Goal: Transaction & Acquisition: Download file/media

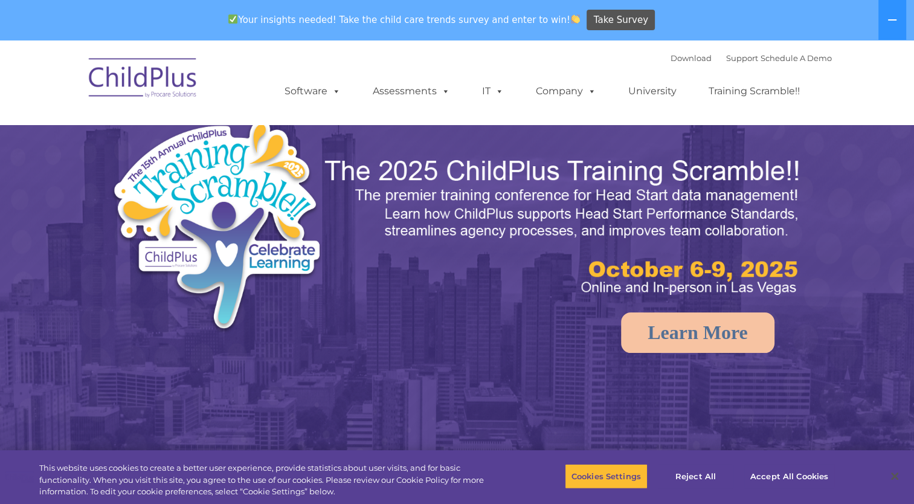
select select "MEDIUM"
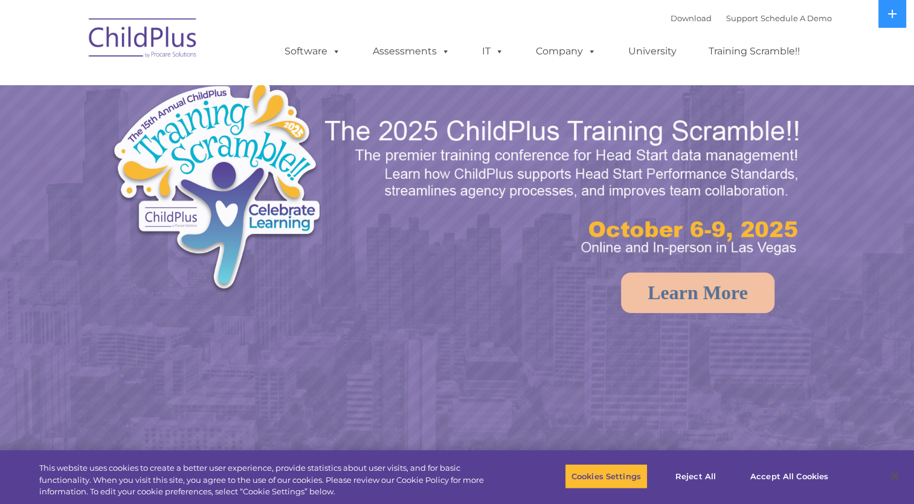
select select "MEDIUM"
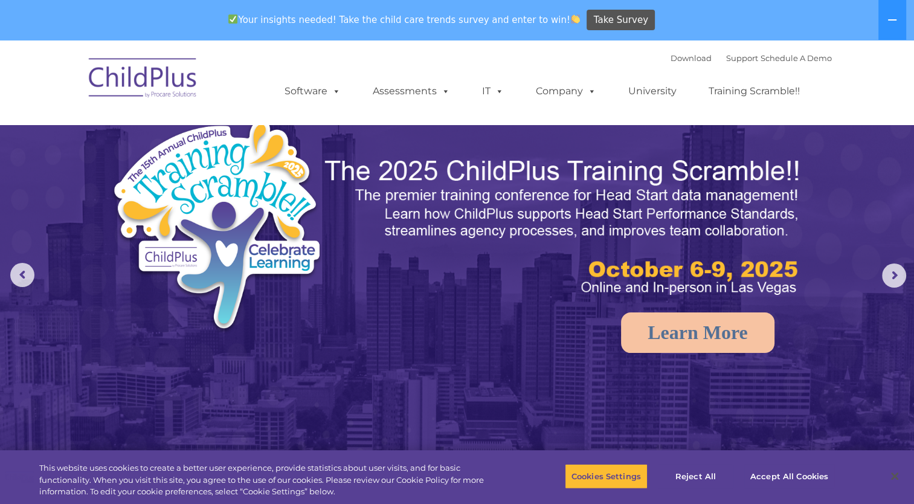
click at [181, 90] on img at bounding box center [143, 80] width 121 height 60
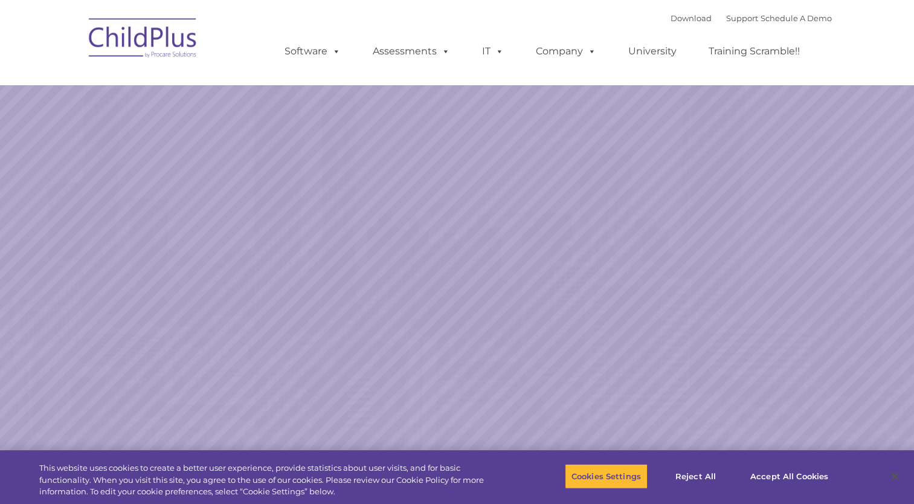
select select "MEDIUM"
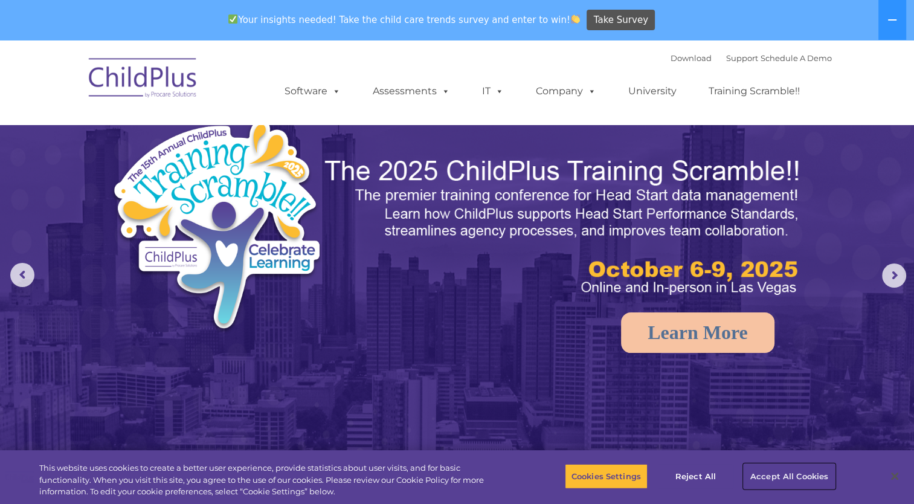
click at [769, 475] on button "Accept All Cookies" at bounding box center [788, 475] width 91 height 25
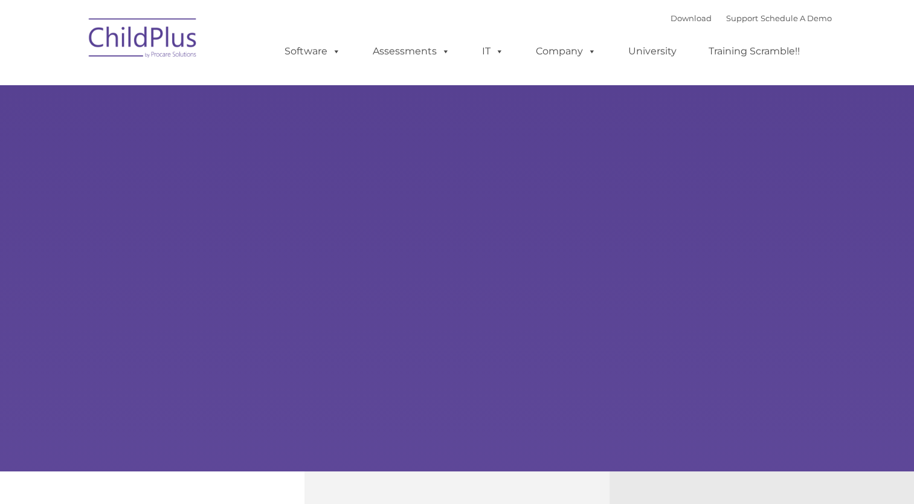
type input ""
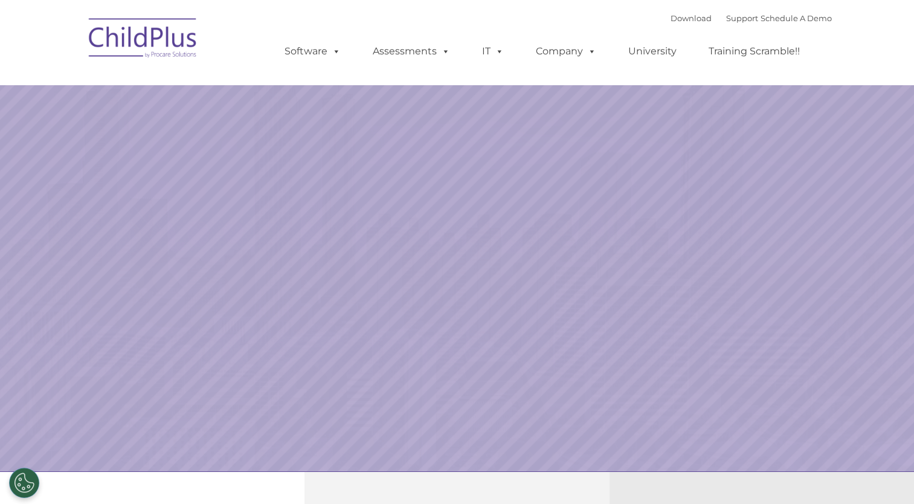
select select "MEDIUM"
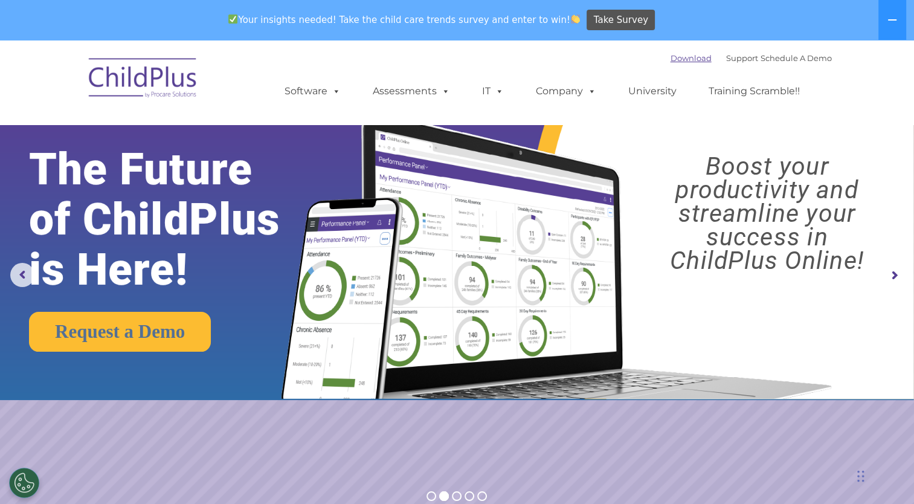
click at [676, 54] on link "Download" at bounding box center [690, 58] width 41 height 10
